Goal: Transaction & Acquisition: Purchase product/service

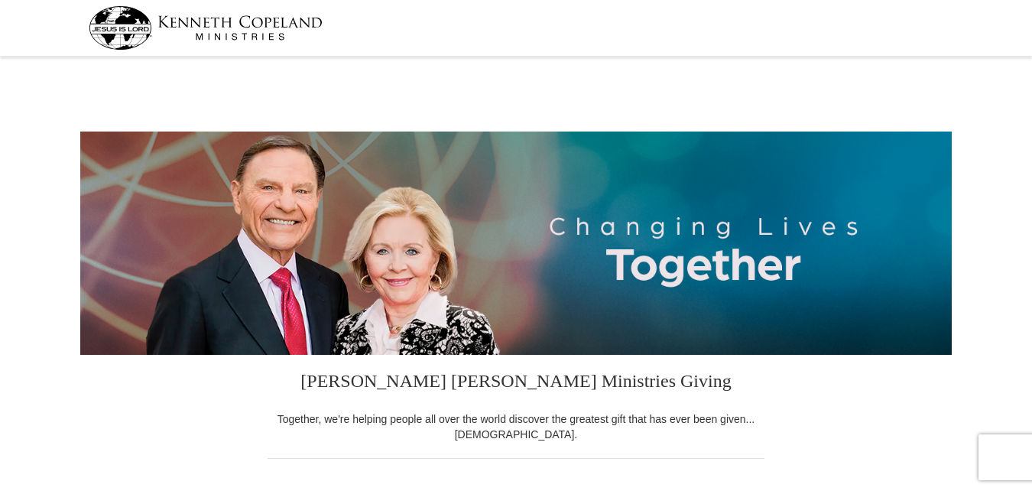
select select "WV"
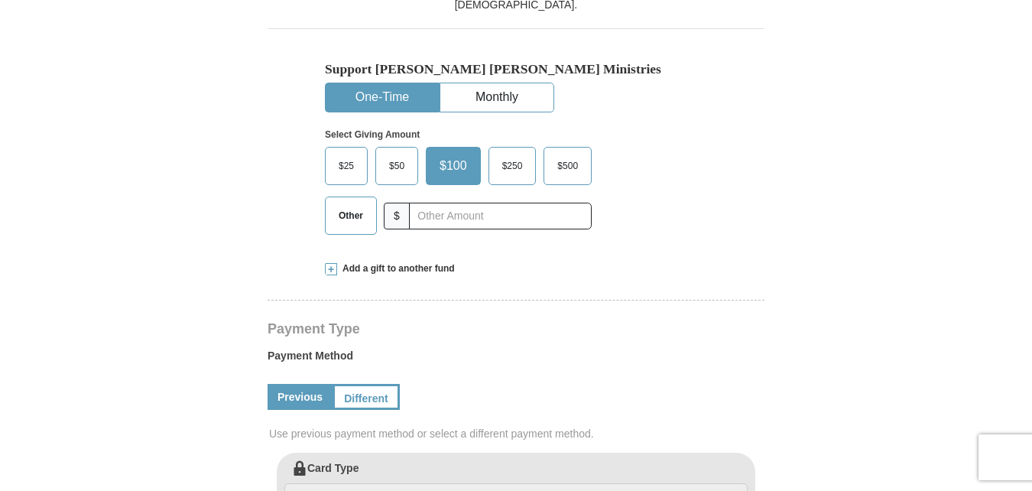
click at [384, 89] on button "One-Time" at bounding box center [382, 97] width 113 height 28
click at [371, 264] on span "Add a gift to another fund" at bounding box center [396, 268] width 118 height 13
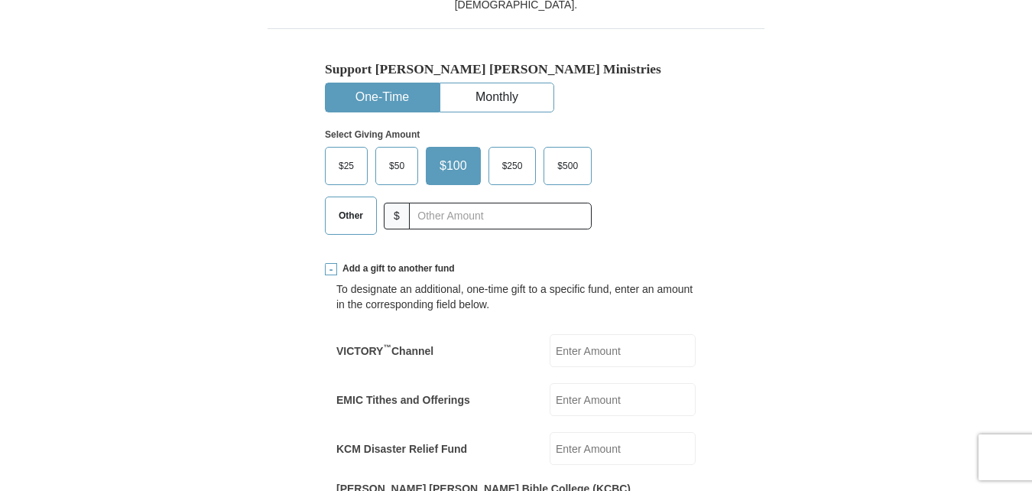
click at [515, 167] on span "$250" at bounding box center [512, 165] width 36 height 23
click at [0, 0] on input "$250" at bounding box center [0, 0] width 0 height 0
click at [348, 217] on span "Other" at bounding box center [351, 215] width 40 height 23
click at [0, 0] on input "Other" at bounding box center [0, 0] width 0 height 0
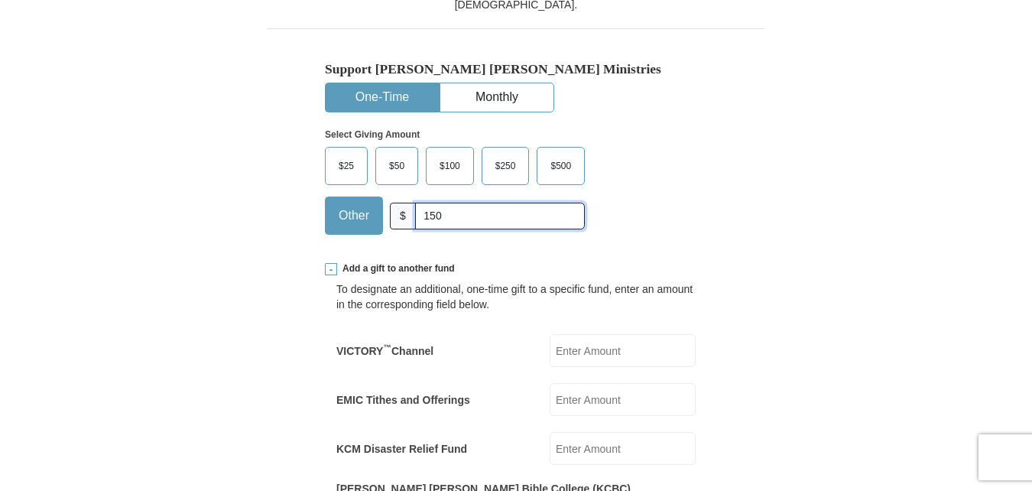
scroll to position [859, 0]
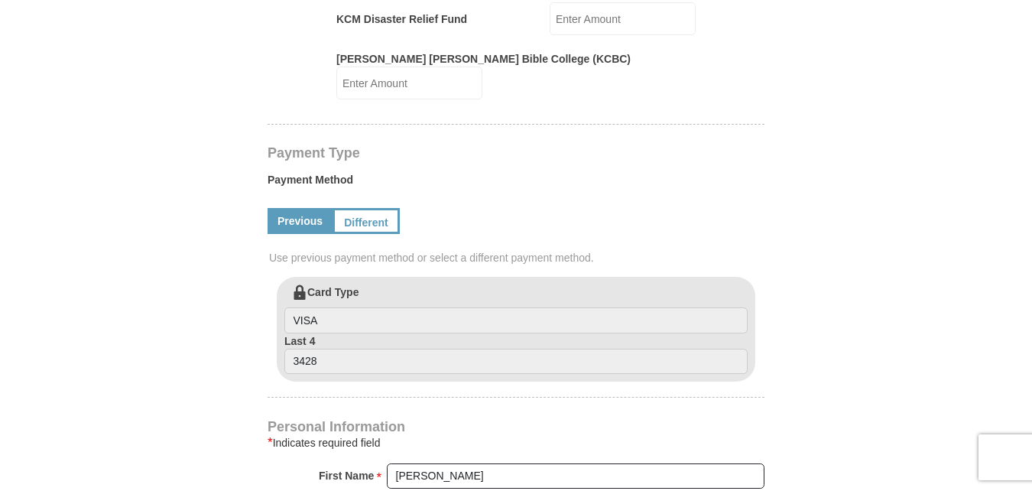
type input "150"
click at [601, 16] on input "KCM Disaster Relief Fund" at bounding box center [622, 18] width 146 height 33
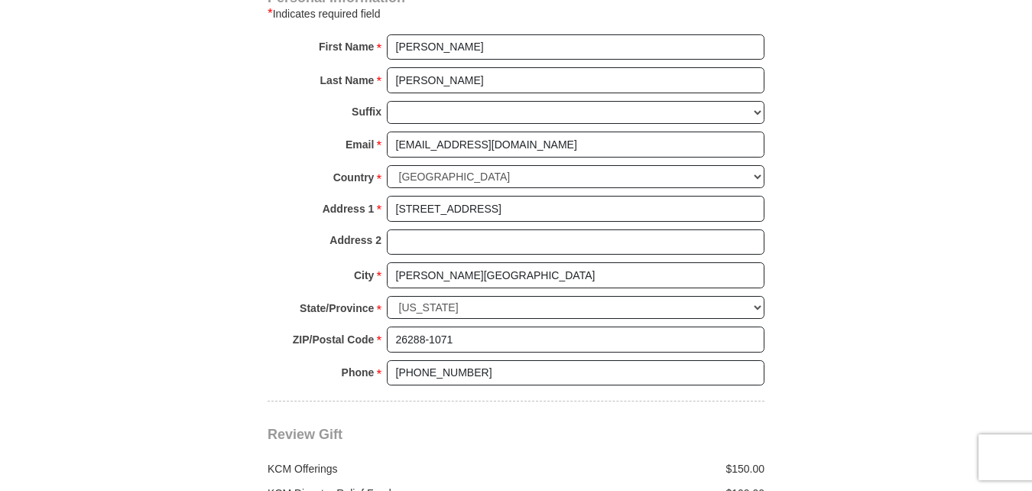
scroll to position [1717, 0]
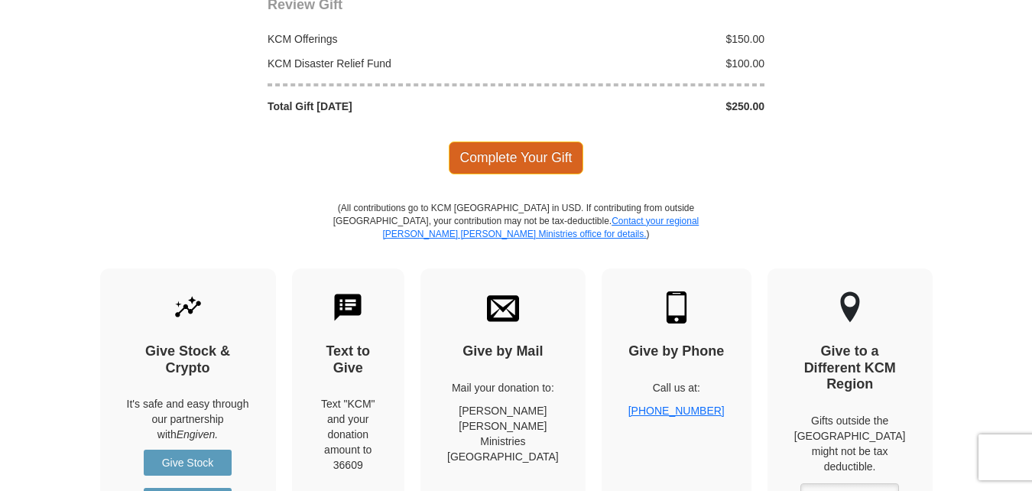
type input "100"
click at [526, 141] on span "Complete Your Gift" at bounding box center [516, 157] width 135 height 32
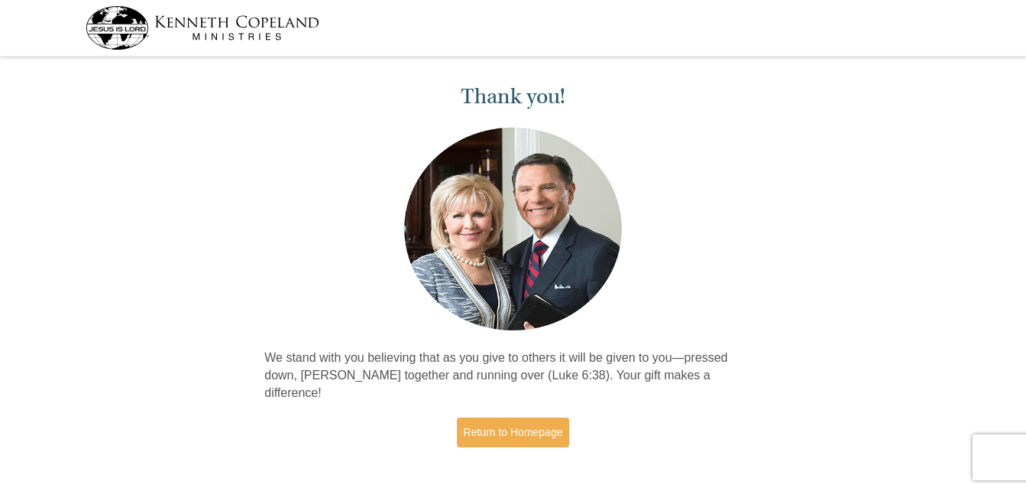
click at [133, 26] on img at bounding box center [203, 28] width 234 height 44
